Goal: Information Seeking & Learning: Learn about a topic

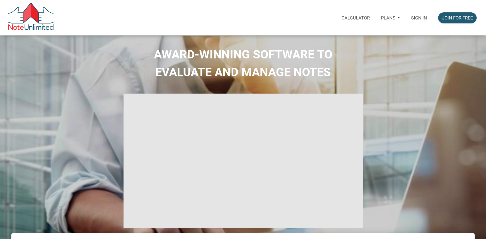
select select
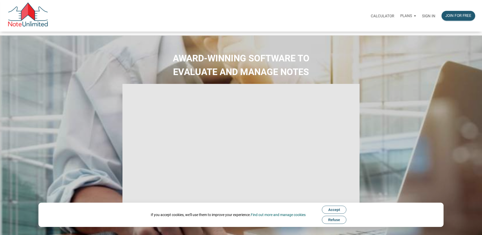
type input "Introduction to new features"
select select
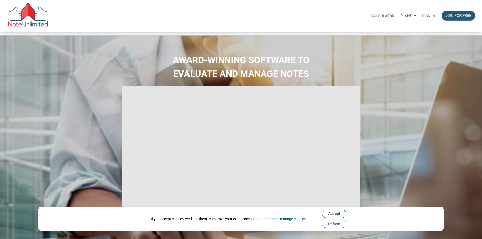
click at [422, 18] on p "Sign in" at bounding box center [428, 16] width 13 height 5
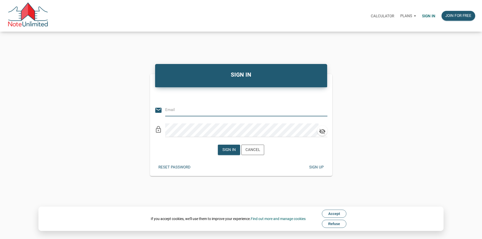
type input "JOHN@PEAKHOMESINC.COM"
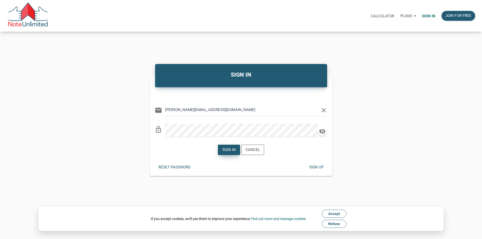
click at [225, 153] on div "Sign in" at bounding box center [228, 150] width 13 height 6
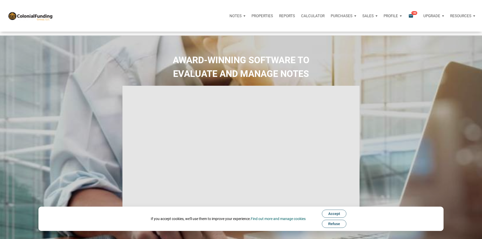
type input "Introduction to new features"
select select
click at [333, 214] on span "Accept" at bounding box center [334, 214] width 12 height 4
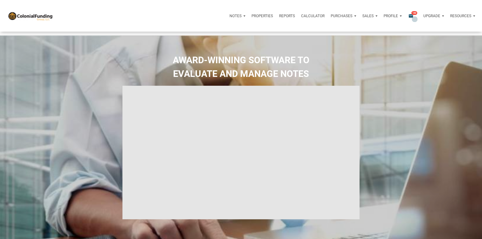
click at [408, 17] on icon "email" at bounding box center [411, 16] width 6 height 6
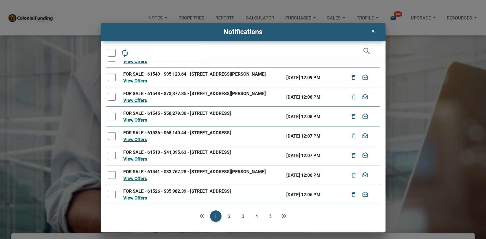
scroll to position [85, 0]
click at [281, 217] on link "Next" at bounding box center [283, 215] width 11 height 11
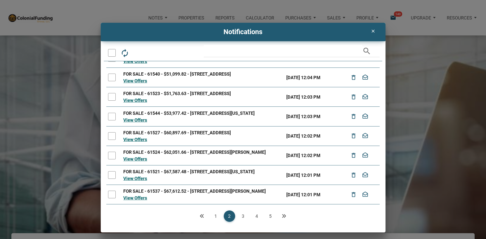
scroll to position [80, 0]
click at [242, 217] on link "3" at bounding box center [242, 215] width 11 height 11
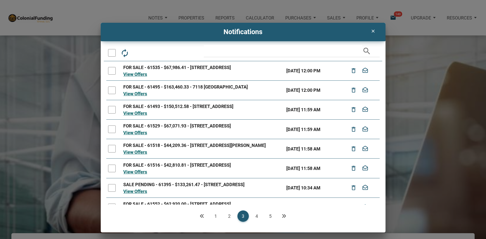
click at [255, 215] on link "4" at bounding box center [256, 215] width 11 height 11
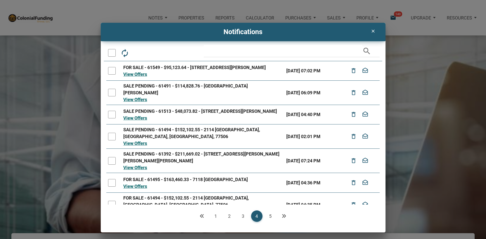
click at [271, 215] on link "5" at bounding box center [270, 215] width 11 height 11
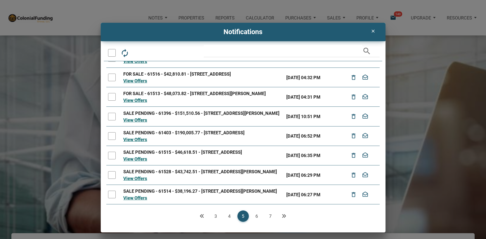
scroll to position [85, 0]
click at [257, 216] on link "6" at bounding box center [256, 215] width 11 height 11
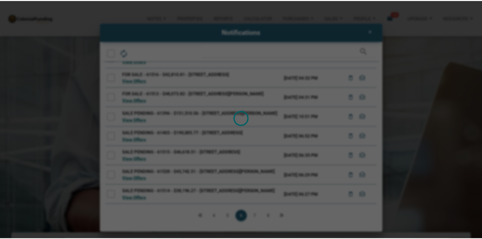
scroll to position [0, 0]
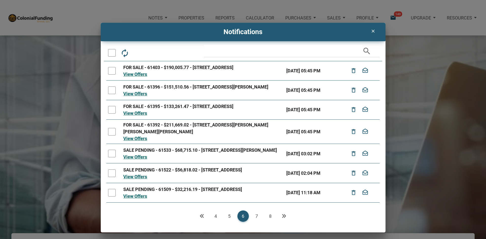
click at [257, 216] on link "7" at bounding box center [256, 215] width 11 height 11
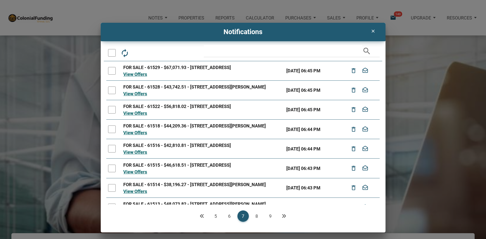
click at [269, 216] on link "9" at bounding box center [270, 215] width 11 height 11
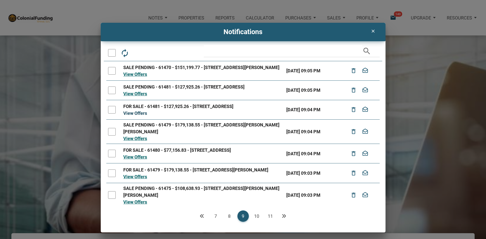
click at [138, 116] on link "View Offers" at bounding box center [135, 113] width 24 height 5
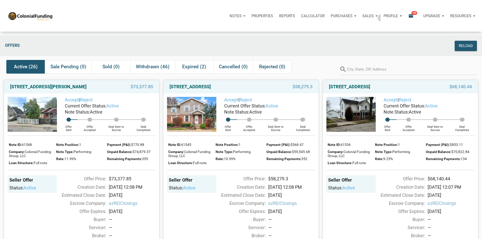
click at [248, 18] on div "Sales" at bounding box center [237, 15] width 22 height 15
click at [331, 35] on link "Offers" at bounding box center [355, 29] width 48 height 10
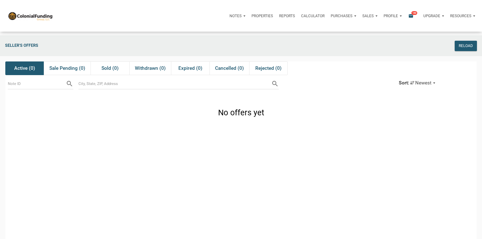
click at [242, 18] on p "Purchases" at bounding box center [235, 16] width 12 height 5
click at [242, 15] on p "Sales" at bounding box center [235, 16] width 12 height 5
click at [331, 45] on link "Orders" at bounding box center [355, 40] width 48 height 10
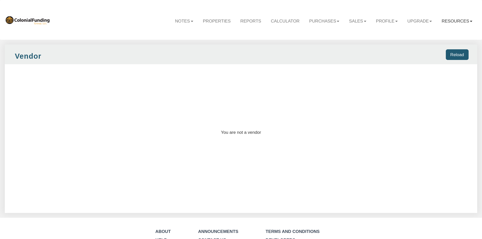
click at [441, 22] on link "Resources" at bounding box center [457, 21] width 40 height 15
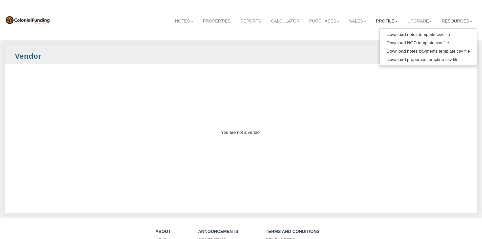
click at [390, 23] on link "Profile" at bounding box center [386, 21] width 31 height 15
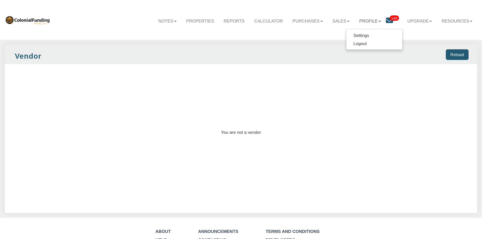
click at [389, 18] on span "140" at bounding box center [393, 17] width 9 height 5
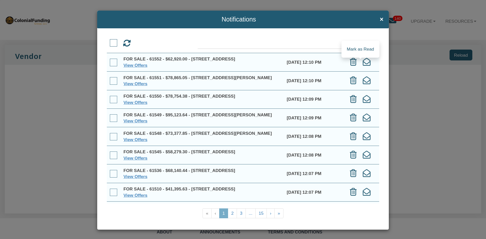
click at [362, 66] on icon at bounding box center [366, 62] width 8 height 8
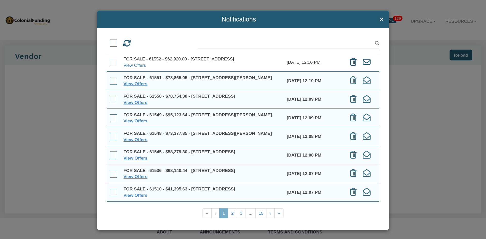
click at [111, 42] on span at bounding box center [114, 43] width 8 height 8
click at [110, 40] on input "checkbox" at bounding box center [110, 40] width 0 height 0
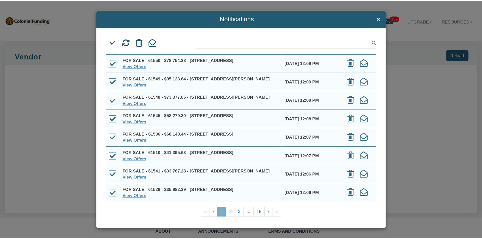
scroll to position [1, 0]
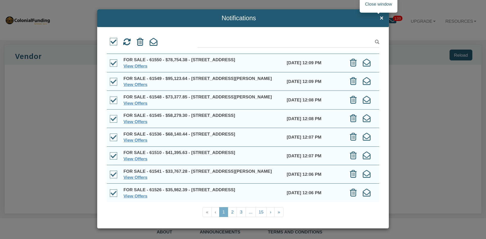
click at [379, 17] on span "×" at bounding box center [381, 18] width 4 height 7
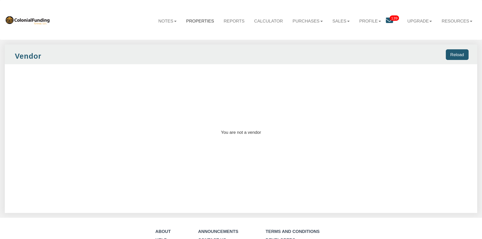
click at [193, 23] on link "Properties" at bounding box center [199, 21] width 37 height 15
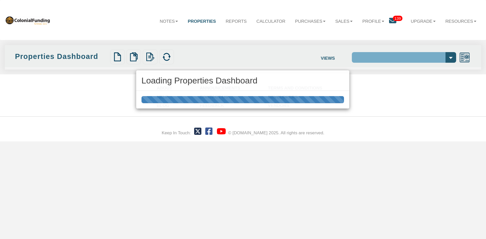
select select "138"
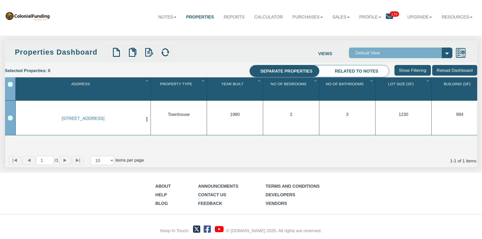
scroll to position [6, 0]
click at [163, 15] on link "Notes" at bounding box center [168, 17] width 28 height 15
click at [386, 16] on icon at bounding box center [389, 16] width 7 height 7
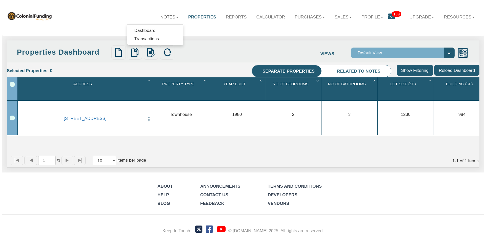
scroll to position [6, 0]
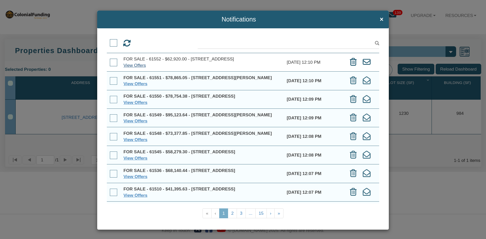
click at [138, 66] on link "View Offers" at bounding box center [134, 65] width 23 height 5
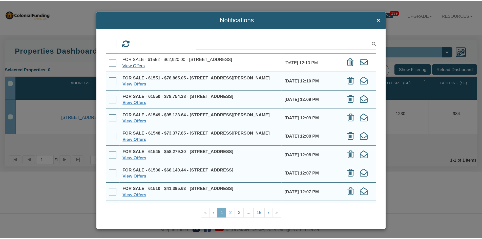
scroll to position [6, 0]
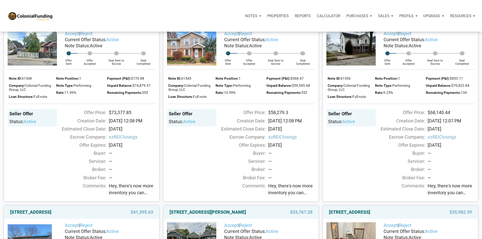
scroll to position [51, 0]
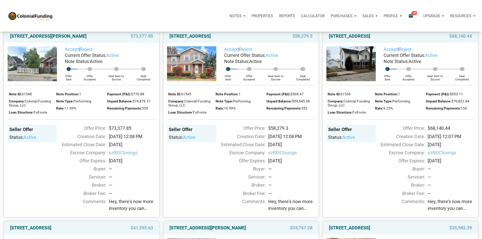
click at [29, 140] on span "active" at bounding box center [30, 137] width 13 height 5
click at [63, 39] on link "1144 North Tibbs, Indianapolis, IN, 46222" at bounding box center [48, 36] width 76 height 6
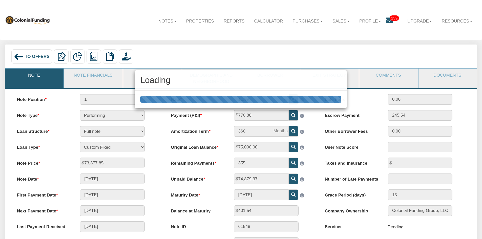
click at [449, 75] on div "Loading" at bounding box center [241, 119] width 482 height 239
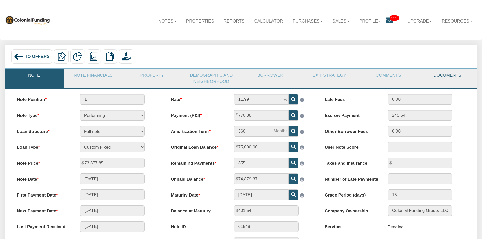
click at [449, 75] on link "Documents" at bounding box center [447, 75] width 58 height 13
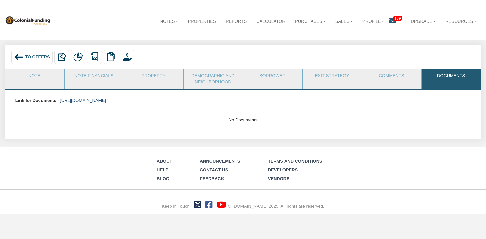
click at [106, 101] on link "https://colonialfundinggroup.sharepoint.com/:f:/s/operationsteam/EmN8VB_7PtNIoo…" at bounding box center [83, 100] width 46 height 5
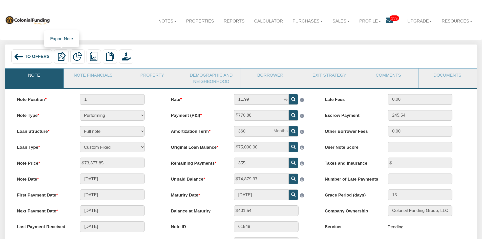
click at [61, 57] on img at bounding box center [61, 56] width 9 height 9
click at [15, 57] on img at bounding box center [19, 57] width 10 height 10
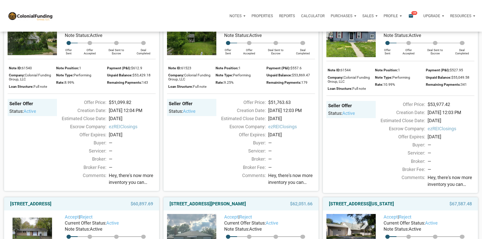
scroll to position [658, 0]
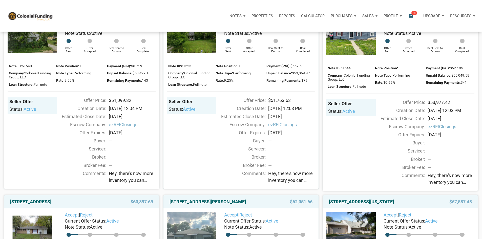
click at [210, 11] on link "[STREET_ADDRESS]" at bounding box center [189, 8] width 41 height 6
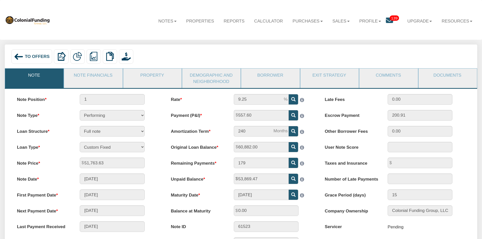
click at [154, 133] on div "Loan Structure Full note Partial note Pledge note Split Payment note" at bounding box center [87, 131] width 151 height 11
click at [13, 56] on div "To Offers" at bounding box center [31, 56] width 41 height 14
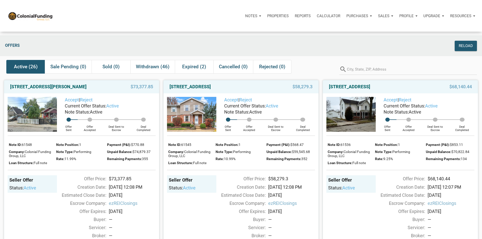
click at [465, 16] on p "Resources" at bounding box center [460, 16] width 21 height 5
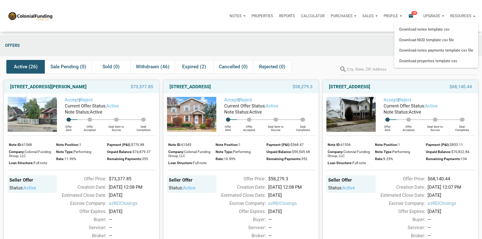
click at [318, 42] on div "Offers" at bounding box center [182, 46] width 358 height 10
click at [73, 90] on link "[STREET_ADDRESS][PERSON_NAME]" at bounding box center [48, 87] width 76 height 6
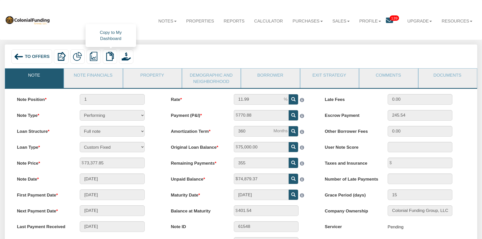
click at [116, 55] on label at bounding box center [110, 56] width 14 height 14
click at [159, 22] on link "Notes" at bounding box center [168, 21] width 28 height 15
click at [143, 35] on link "Dashboard" at bounding box center [153, 34] width 56 height 8
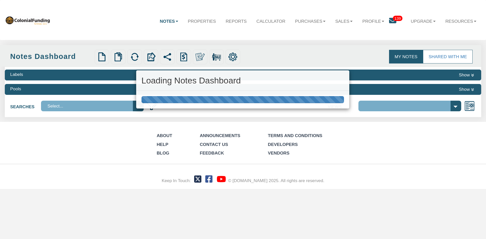
select select "316"
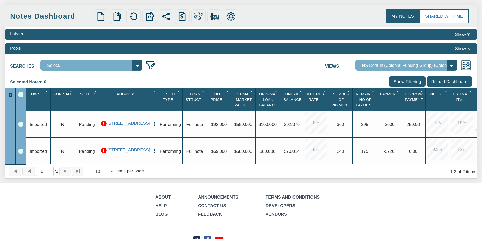
scroll to position [31, 0]
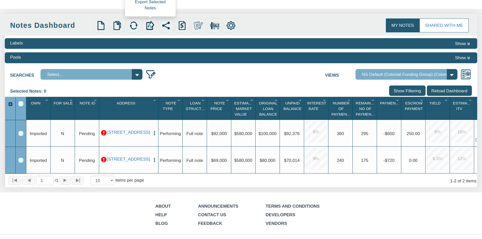
click at [152, 24] on img at bounding box center [149, 25] width 9 height 9
click at [19, 162] on div "Row 2, Row Selection Checkbox" at bounding box center [20, 160] width 5 height 5
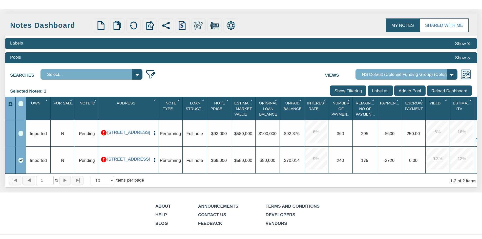
click at [21, 106] on div "Select All" at bounding box center [20, 103] width 5 height 5
click at [136, 75] on select "Select..." at bounding box center [91, 74] width 102 height 11
drag, startPoint x: 134, startPoint y: 77, endPoint x: 131, endPoint y: 80, distance: 4.5
click at [134, 77] on select "Select..." at bounding box center [91, 74] width 102 height 11
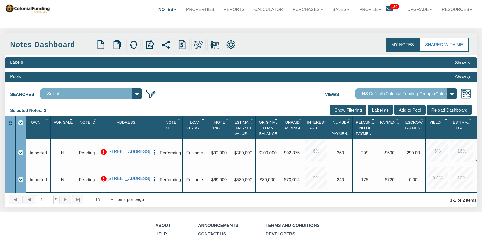
scroll to position [6, 0]
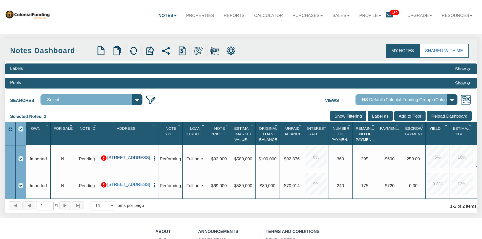
click at [129, 158] on link "0001 B Lafayette Ave, Baltimore, MD, 21202" at bounding box center [128, 157] width 43 height 5
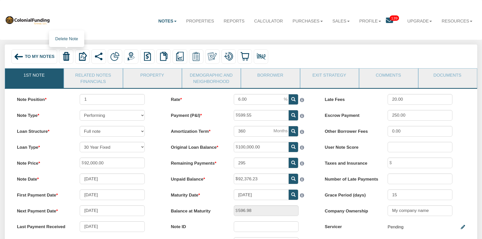
click at [66, 55] on img at bounding box center [66, 56] width 9 height 9
click at [74, 80] on link "Delete only note" at bounding box center [87, 79] width 56 height 8
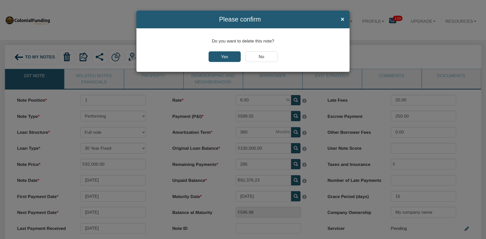
drag, startPoint x: 225, startPoint y: 54, endPoint x: 218, endPoint y: 54, distance: 6.3
click at [224, 54] on input "Yes" at bounding box center [224, 56] width 32 height 11
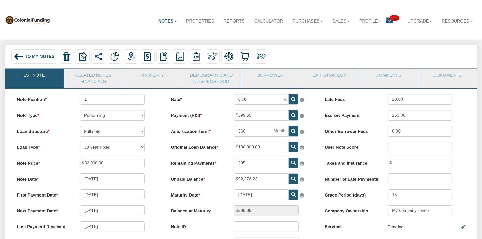
click at [23, 56] on img at bounding box center [19, 57] width 10 height 10
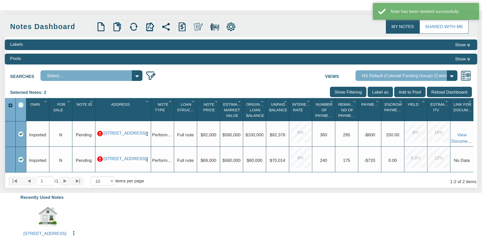
scroll to position [25, 0]
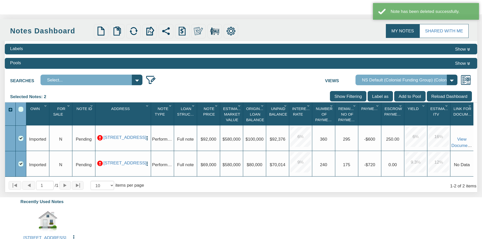
click at [21, 108] on div "Select All" at bounding box center [20, 109] width 5 height 5
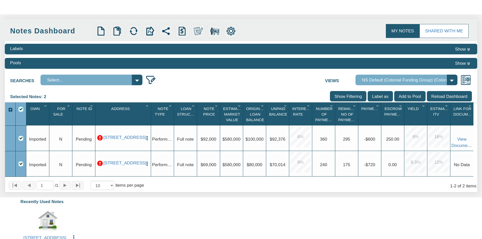
click at [406, 30] on link "My Notes" at bounding box center [403, 31] width 34 height 14
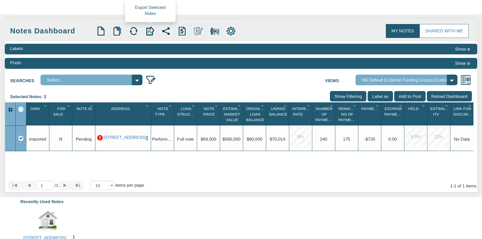
click at [151, 34] on img at bounding box center [149, 31] width 9 height 9
click at [19, 110] on div "Select All" at bounding box center [20, 109] width 5 height 5
click at [118, 32] on img at bounding box center [117, 31] width 9 height 9
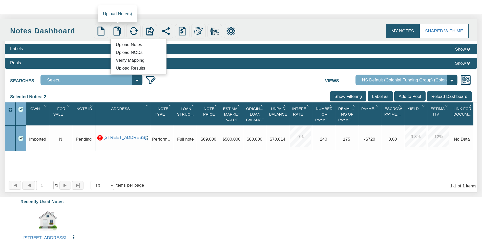
click at [125, 46] on link "Upload Notes" at bounding box center [129, 44] width 37 height 7
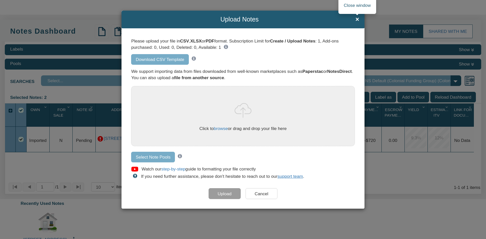
click at [357, 19] on span "×" at bounding box center [357, 19] width 4 height 7
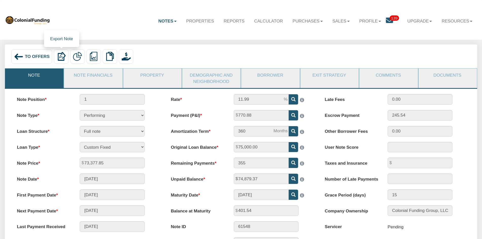
click at [59, 57] on img at bounding box center [61, 56] width 9 height 9
click at [16, 58] on img at bounding box center [19, 57] width 10 height 10
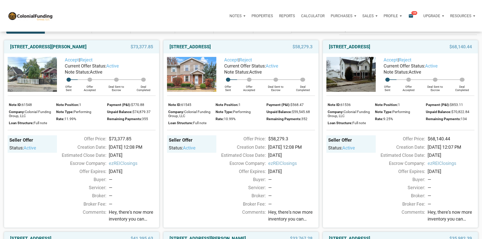
scroll to position [25, 0]
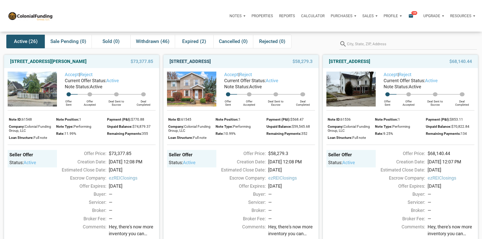
click at [200, 64] on link "2101 New Sun Drive, Florissant, MO, 63031" at bounding box center [189, 61] width 41 height 6
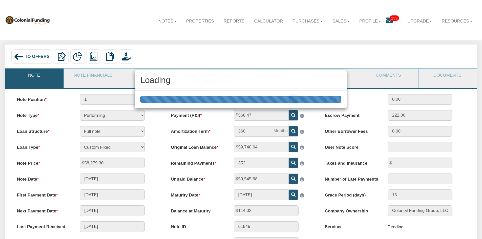
click at [60, 57] on div "Loading" at bounding box center [241, 119] width 482 height 239
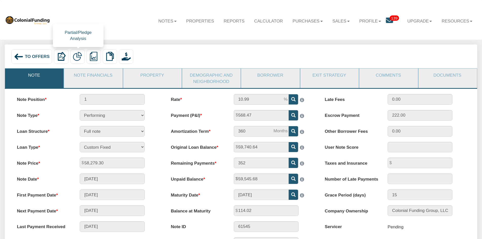
click at [77, 55] on img at bounding box center [77, 56] width 9 height 9
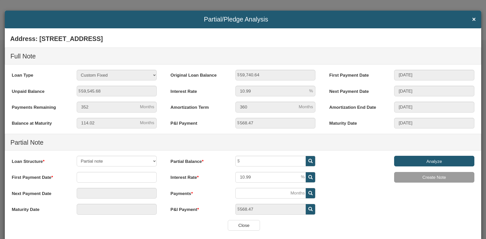
click at [468, 17] on h4 "Partial/Pledge Analysis ×" at bounding box center [242, 19] width 465 height 7
click at [472, 19] on span "×" at bounding box center [474, 19] width 4 height 7
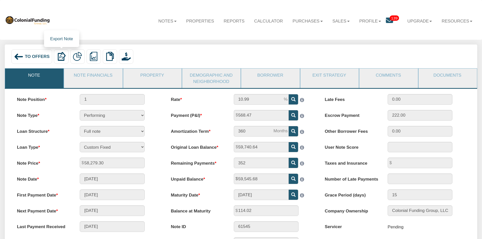
click at [66, 57] on img at bounding box center [61, 56] width 9 height 9
click at [21, 55] on img at bounding box center [19, 57] width 10 height 10
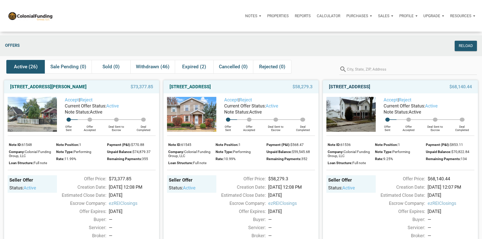
click at [370, 90] on link "[STREET_ADDRESS]" at bounding box center [349, 87] width 41 height 6
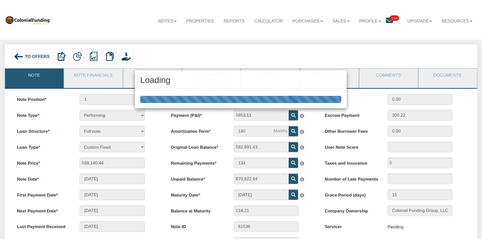
click at [61, 56] on div "Loading" at bounding box center [241, 119] width 482 height 239
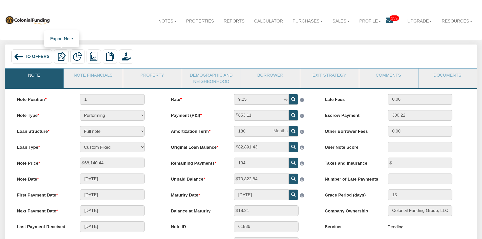
click at [62, 57] on img at bounding box center [61, 56] width 9 height 9
click at [61, 59] on img at bounding box center [61, 56] width 9 height 9
click at [16, 56] on img at bounding box center [19, 57] width 10 height 10
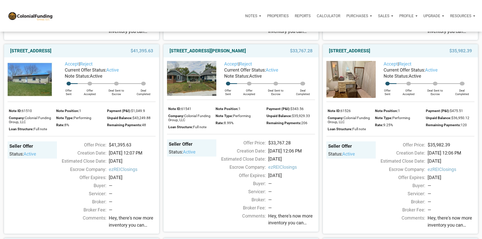
scroll to position [253, 0]
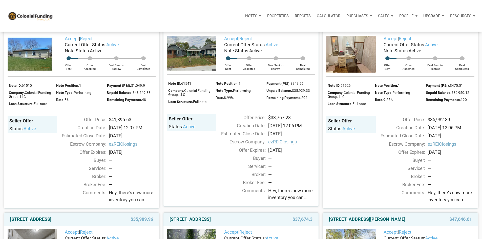
click at [39, 29] on link "[STREET_ADDRESS]" at bounding box center [30, 26] width 41 height 6
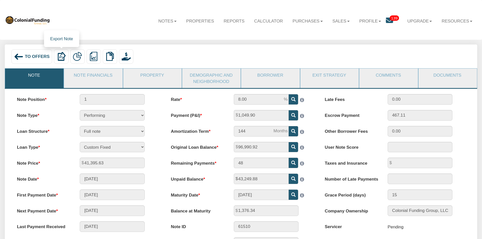
click at [61, 58] on img at bounding box center [61, 56] width 9 height 9
click at [18, 58] on img at bounding box center [19, 57] width 10 height 10
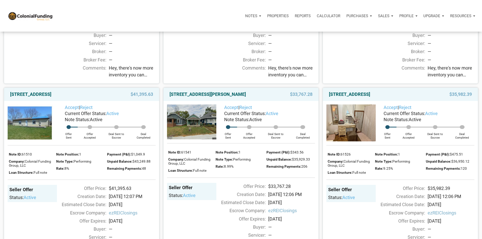
scroll to position [202, 0]
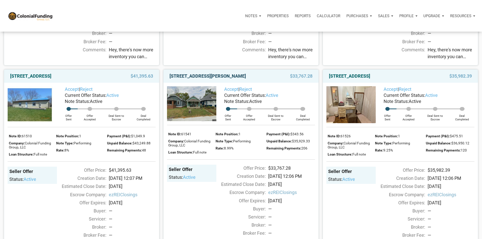
click at [180, 79] on link "1220 East Gimber Street, Indianapolis, IN, 46203" at bounding box center [207, 76] width 76 height 6
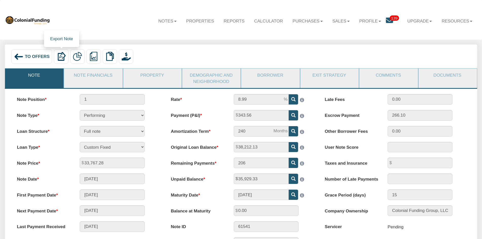
click at [60, 58] on img at bounding box center [61, 56] width 9 height 9
click at [24, 57] on img at bounding box center [19, 57] width 10 height 10
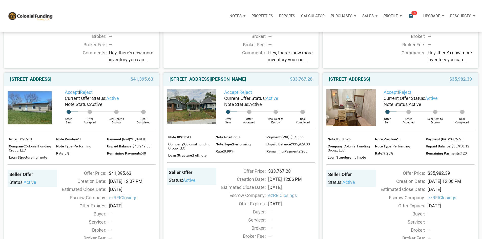
scroll to position [202, 0]
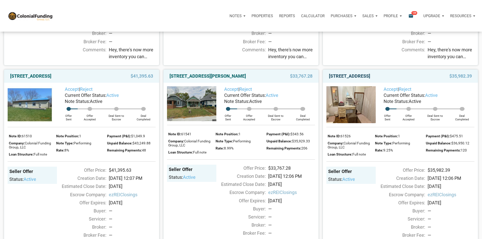
click at [364, 79] on link "720 North 14th Street, New Castle, IN, 47362" at bounding box center [349, 76] width 41 height 6
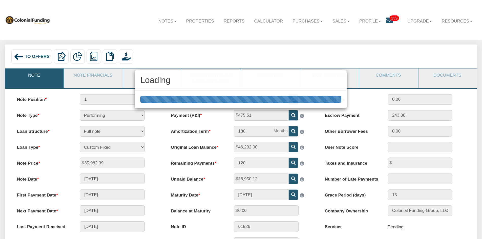
click at [60, 56] on div "Loading" at bounding box center [241, 119] width 482 height 239
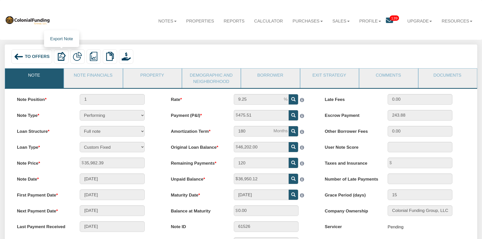
click at [62, 60] on img at bounding box center [61, 56] width 9 height 9
click at [23, 56] on img at bounding box center [19, 57] width 10 height 10
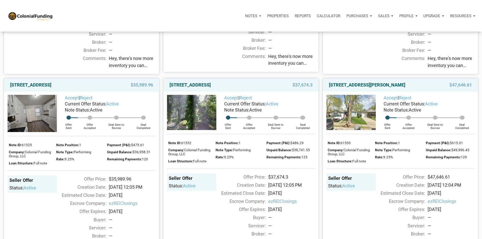
scroll to position [405, 0]
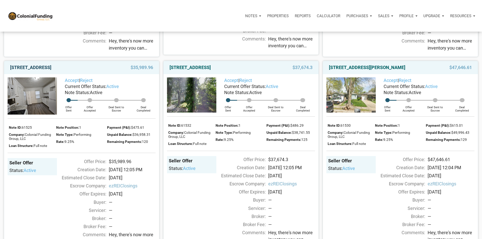
click at [46, 71] on link "[STREET_ADDRESS]" at bounding box center [30, 67] width 41 height 6
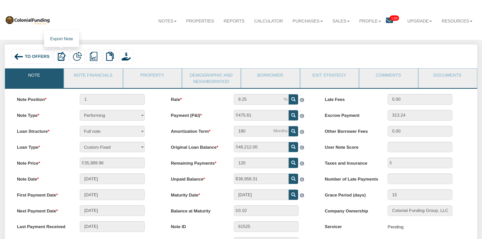
click at [63, 57] on img at bounding box center [61, 56] width 9 height 9
click at [19, 57] on img at bounding box center [19, 57] width 10 height 10
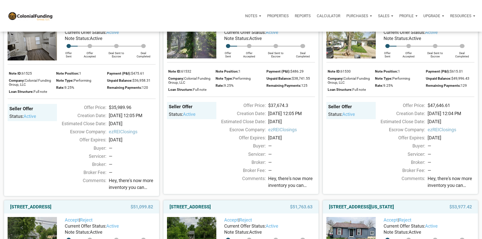
scroll to position [430, 0]
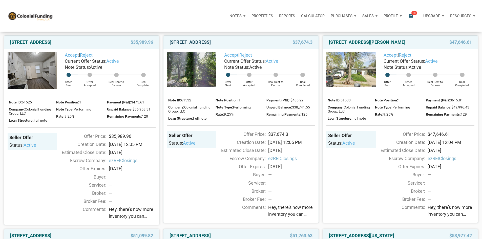
click at [202, 45] on link "[STREET_ADDRESS]" at bounding box center [189, 42] width 41 height 6
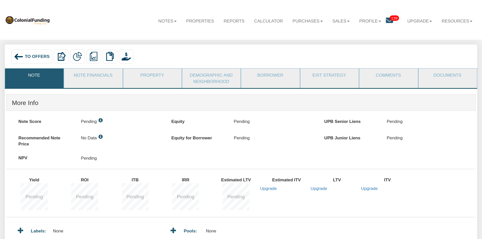
click at [59, 59] on img at bounding box center [61, 56] width 9 height 9
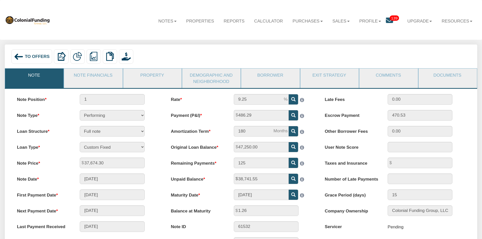
click at [17, 56] on img at bounding box center [19, 57] width 10 height 10
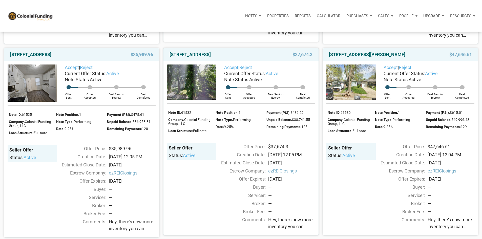
scroll to position [430, 0]
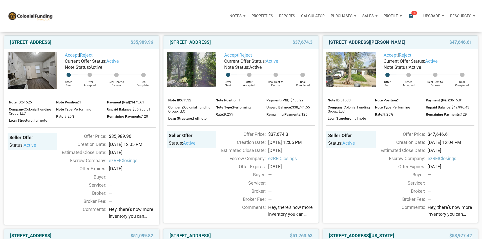
click at [352, 45] on link "3526 East Morris Street, Indianapolis, IN, 46203" at bounding box center [367, 42] width 76 height 6
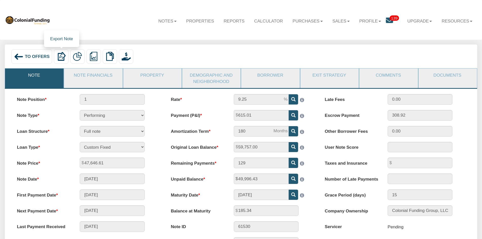
click at [62, 58] on img at bounding box center [61, 56] width 9 height 9
click at [20, 58] on img at bounding box center [19, 57] width 10 height 10
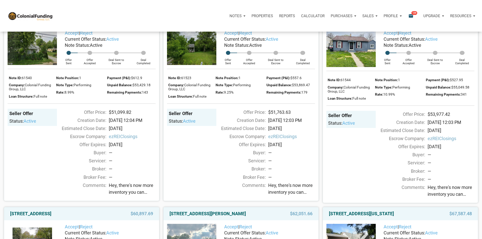
scroll to position [658, 0]
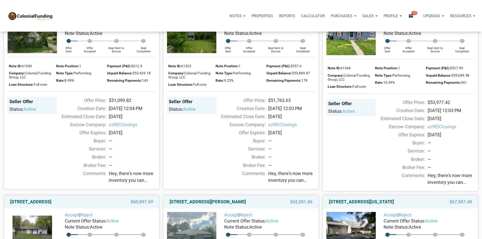
click at [51, 11] on link "1514 East 18th Street, Anderson, IN, 46016" at bounding box center [30, 8] width 41 height 6
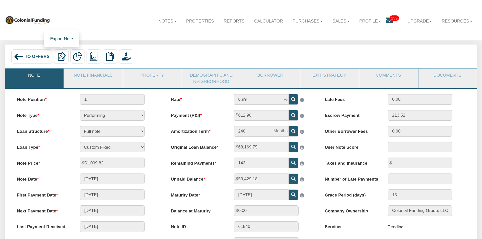
click at [58, 58] on img at bounding box center [61, 56] width 9 height 9
click at [19, 56] on img at bounding box center [19, 57] width 10 height 10
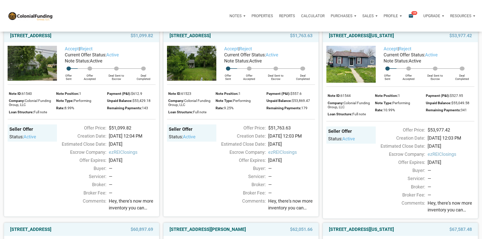
scroll to position [658, 0]
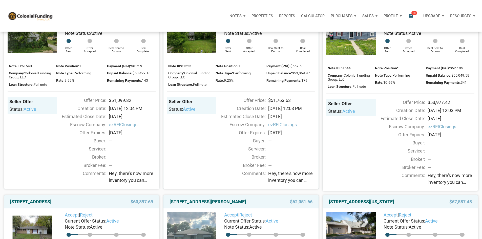
click at [211, 11] on link "7514 Woodlawn Avenue, Indianapolis, IN, 46239" at bounding box center [189, 8] width 41 height 6
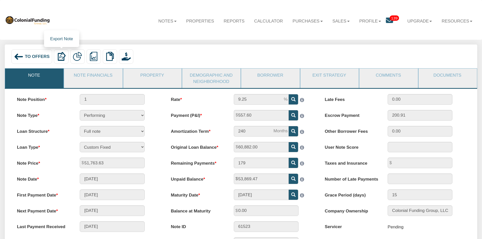
click at [61, 59] on img at bounding box center [61, 56] width 9 height 9
click at [20, 55] on img at bounding box center [19, 57] width 10 height 10
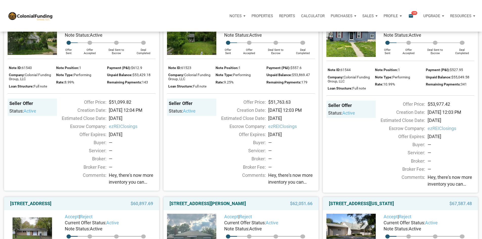
scroll to position [658, 0]
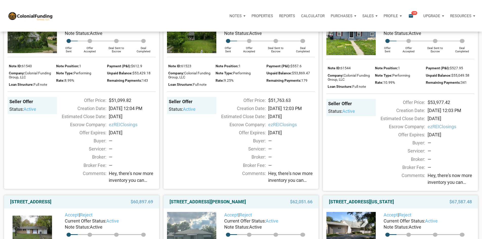
click at [369, 11] on link "5012 Washington Street, Westpoint, IN, 47992" at bounding box center [361, 8] width 65 height 6
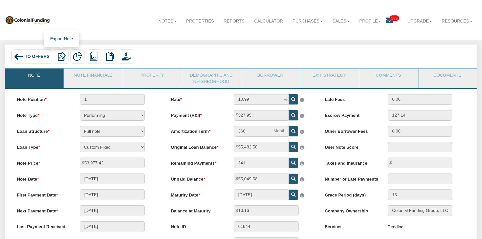
click at [64, 58] on img at bounding box center [61, 56] width 9 height 9
click at [18, 57] on img at bounding box center [19, 57] width 10 height 10
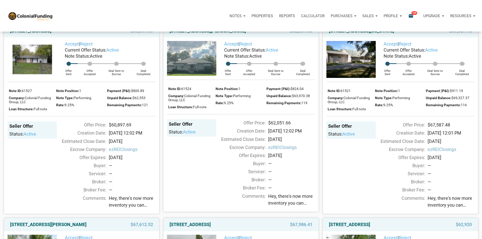
scroll to position [835, 0]
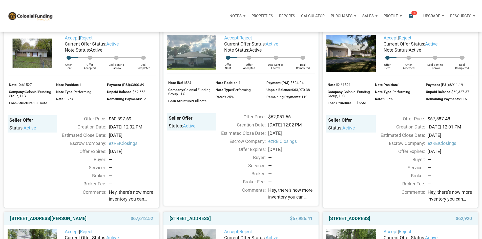
click at [31, 28] on link "3929 Barnor Drive, Indianapolis, IN, 46226" at bounding box center [30, 25] width 41 height 6
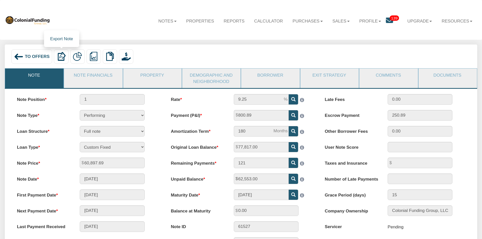
click at [63, 58] on img at bounding box center [61, 56] width 9 height 9
click at [18, 57] on img at bounding box center [19, 57] width 10 height 10
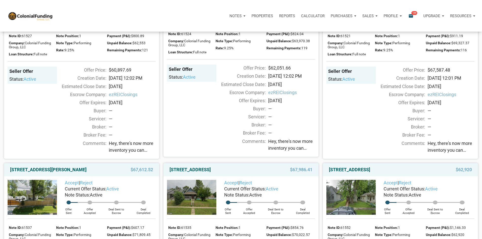
scroll to position [885, 0]
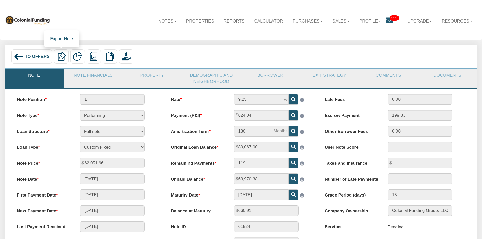
click at [60, 58] on img at bounding box center [61, 56] width 9 height 9
click at [24, 57] on div "To Offers" at bounding box center [31, 56] width 41 height 14
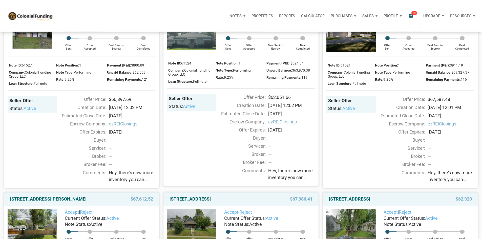
scroll to position [860, 0]
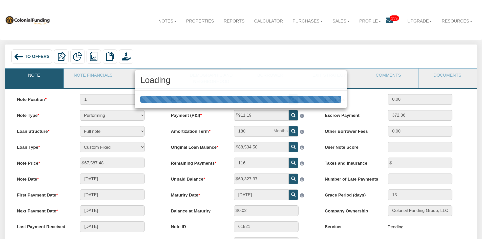
click at [62, 58] on div "Loading" at bounding box center [241, 119] width 482 height 239
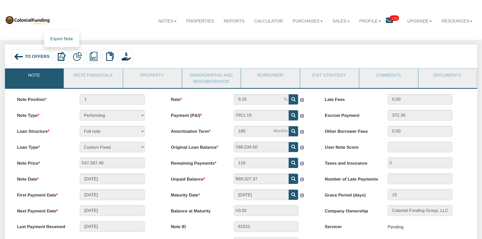
click at [62, 58] on img at bounding box center [61, 56] width 9 height 9
click at [13, 58] on div "To Offers" at bounding box center [31, 56] width 41 height 14
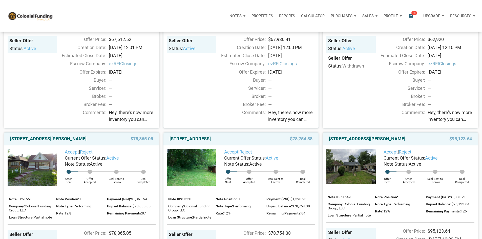
scroll to position [1113, 0]
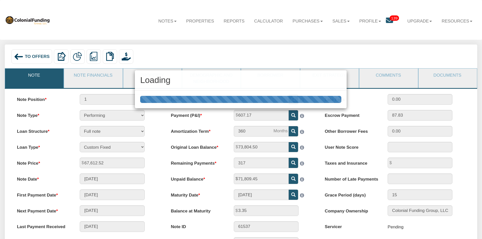
click at [61, 59] on div "Loading" at bounding box center [241, 119] width 482 height 239
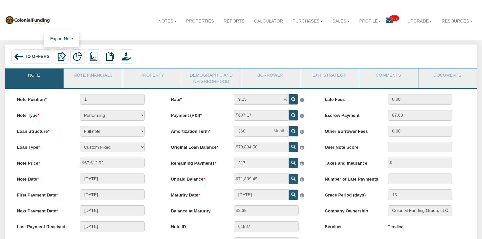
click at [61, 57] on img at bounding box center [61, 56] width 9 height 9
click at [11, 56] on div "To Offers" at bounding box center [31, 56] width 41 height 14
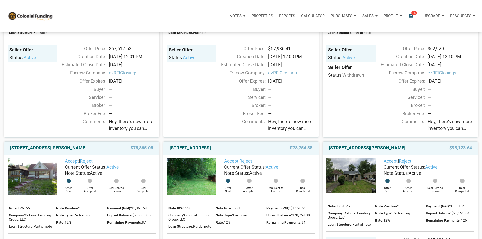
scroll to position [1087, 0]
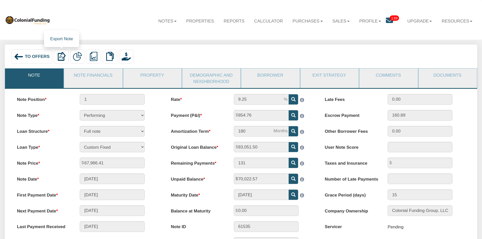
click at [63, 60] on img at bounding box center [61, 56] width 9 height 9
click at [18, 59] on img at bounding box center [19, 57] width 10 height 10
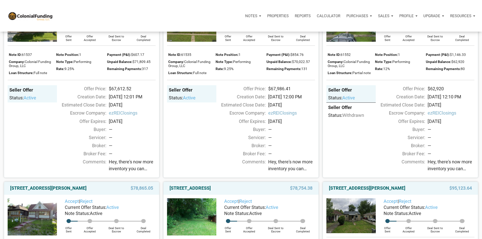
scroll to position [1062, 0]
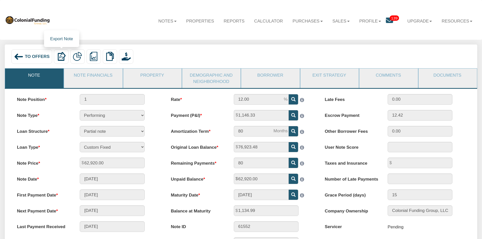
click at [61, 62] on div at bounding box center [61, 56] width 14 height 14
click at [13, 56] on div "To Offers" at bounding box center [31, 56] width 41 height 14
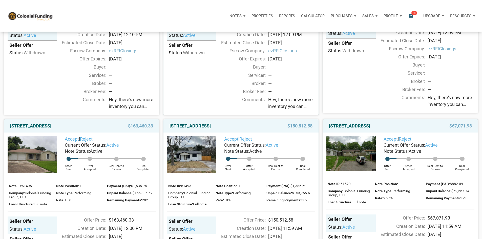
scroll to position [1315, 0]
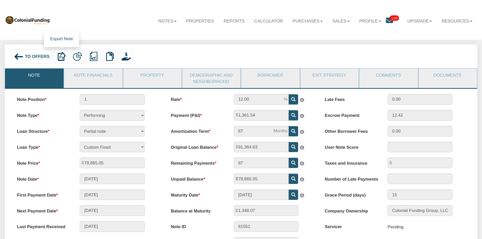
click at [62, 58] on img at bounding box center [61, 56] width 9 height 9
click at [16, 56] on img at bounding box center [19, 57] width 10 height 10
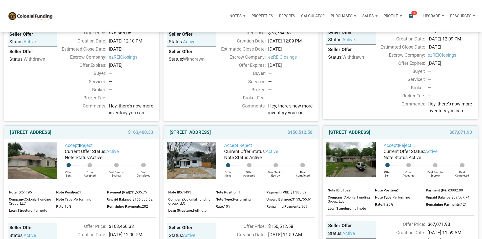
scroll to position [1315, 0]
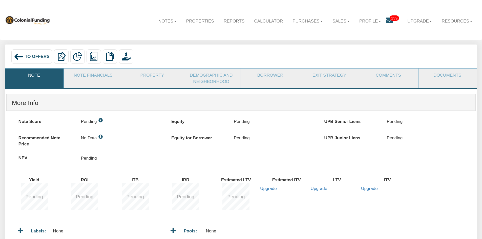
click at [60, 55] on img at bounding box center [61, 56] width 9 height 9
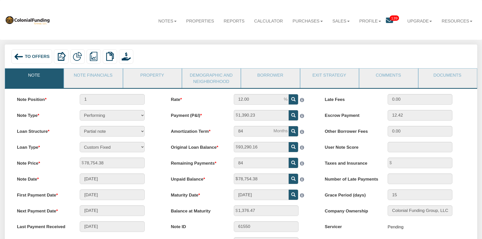
click at [35, 59] on span "To Offers" at bounding box center [37, 56] width 25 height 5
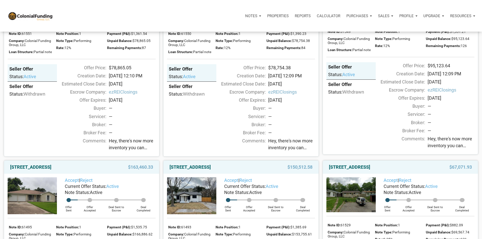
scroll to position [1315, 0]
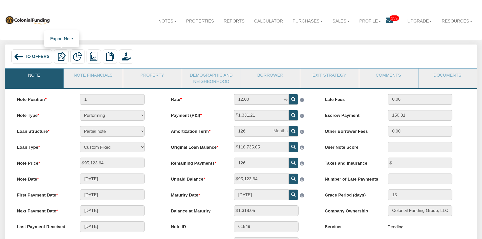
click at [59, 60] on img at bounding box center [61, 56] width 9 height 9
click at [19, 57] on img at bounding box center [19, 57] width 10 height 10
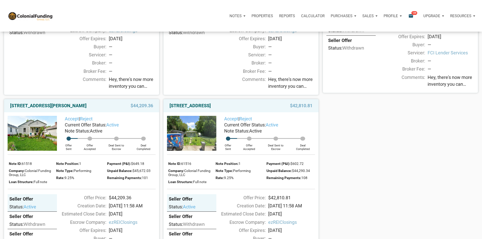
scroll to position [1517, 0]
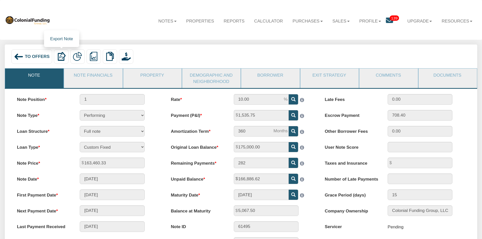
click at [63, 57] on img at bounding box center [61, 56] width 9 height 9
click at [16, 56] on img at bounding box center [19, 57] width 10 height 10
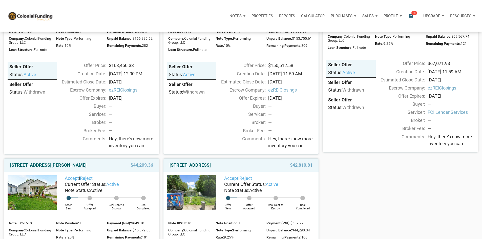
scroll to position [1492, 0]
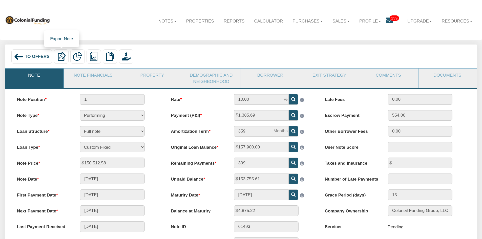
click at [61, 57] on img at bounding box center [61, 56] width 9 height 9
click at [21, 57] on img at bounding box center [19, 57] width 10 height 10
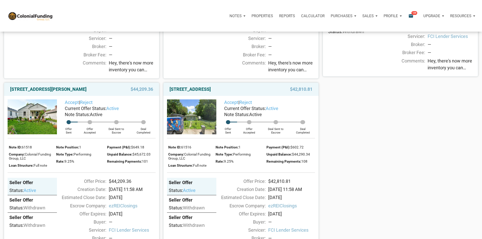
scroll to position [1517, 0]
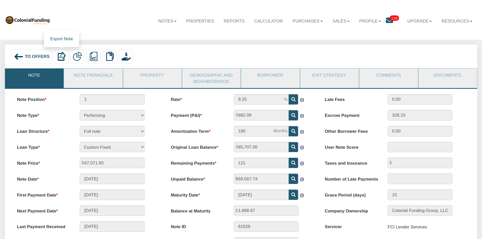
click at [59, 58] on img at bounding box center [61, 56] width 9 height 9
click at [22, 57] on img at bounding box center [19, 57] width 10 height 10
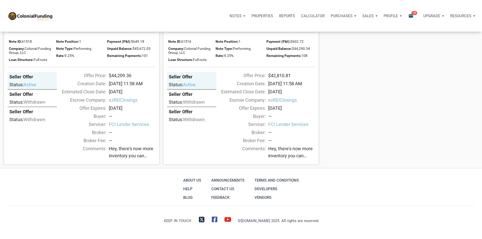
scroll to position [1708, 0]
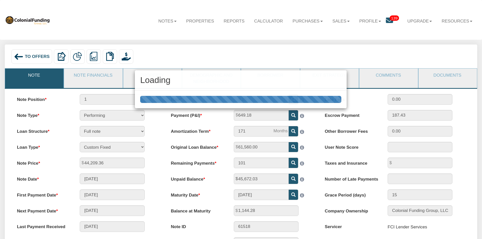
click at [61, 58] on div "Loading" at bounding box center [241, 119] width 482 height 239
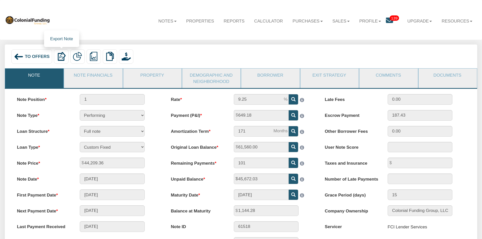
click at [61, 56] on img at bounding box center [61, 56] width 9 height 9
click at [16, 55] on img at bounding box center [19, 57] width 10 height 10
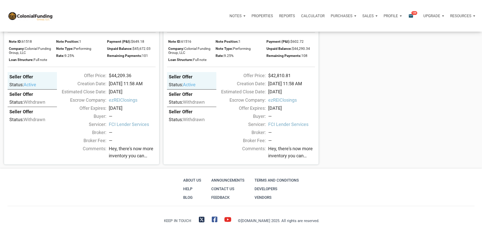
scroll to position [1734, 0]
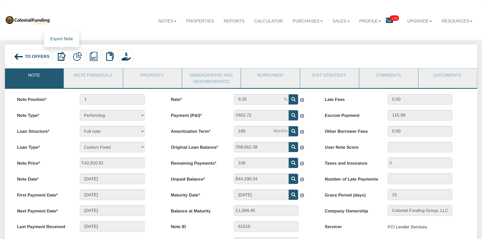
click at [63, 60] on img at bounding box center [61, 56] width 9 height 9
